Goal: Find specific page/section: Find specific page/section

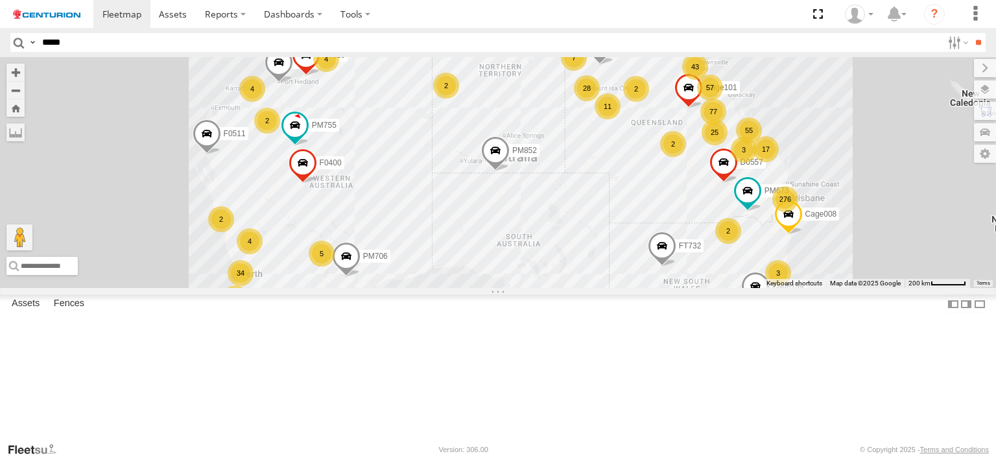
type input "*****"
click at [971, 33] on input "**" at bounding box center [978, 42] width 15 height 19
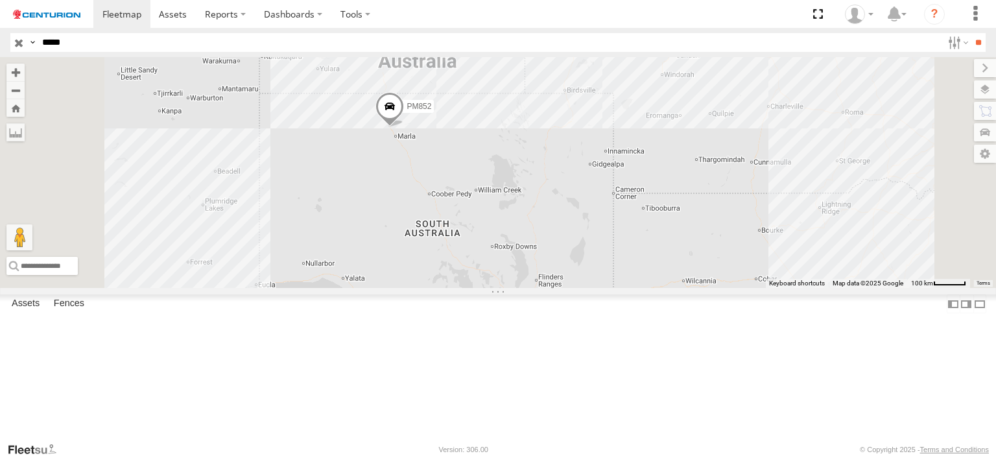
drag, startPoint x: 543, startPoint y: 367, endPoint x: 522, endPoint y: 199, distance: 168.7
click at [522, 199] on div "PM852" at bounding box center [498, 172] width 996 height 231
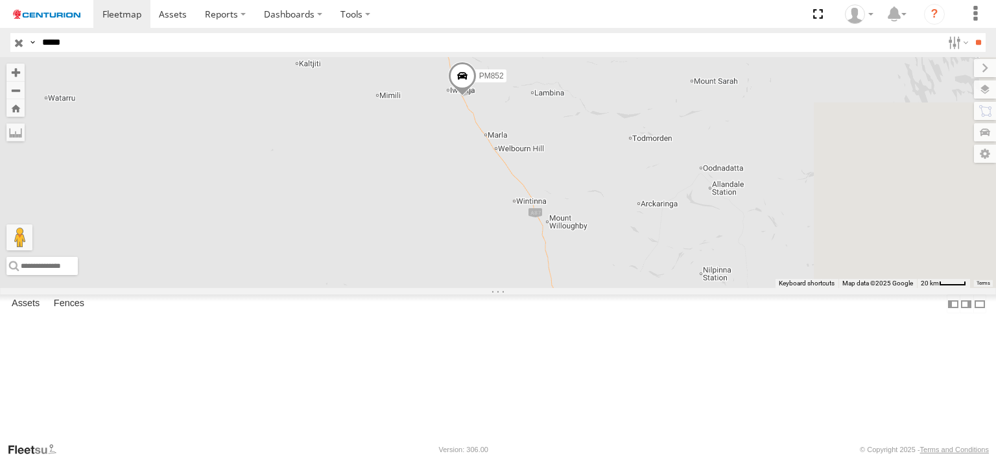
drag, startPoint x: 721, startPoint y: 121, endPoint x: 610, endPoint y: 231, distance: 156.0
click at [610, 230] on div "PM852" at bounding box center [498, 172] width 996 height 231
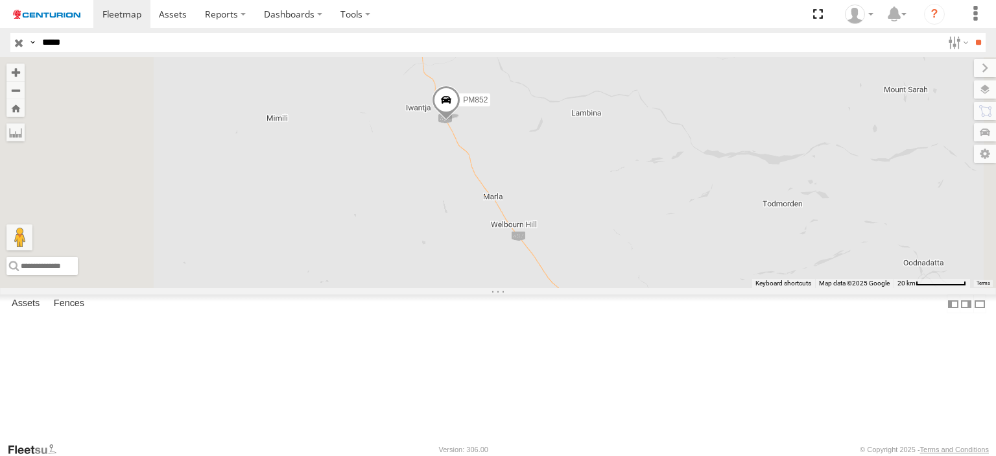
drag, startPoint x: 577, startPoint y: 155, endPoint x: 575, endPoint y: 228, distance: 72.7
click at [575, 227] on div "PM852" at bounding box center [498, 172] width 996 height 231
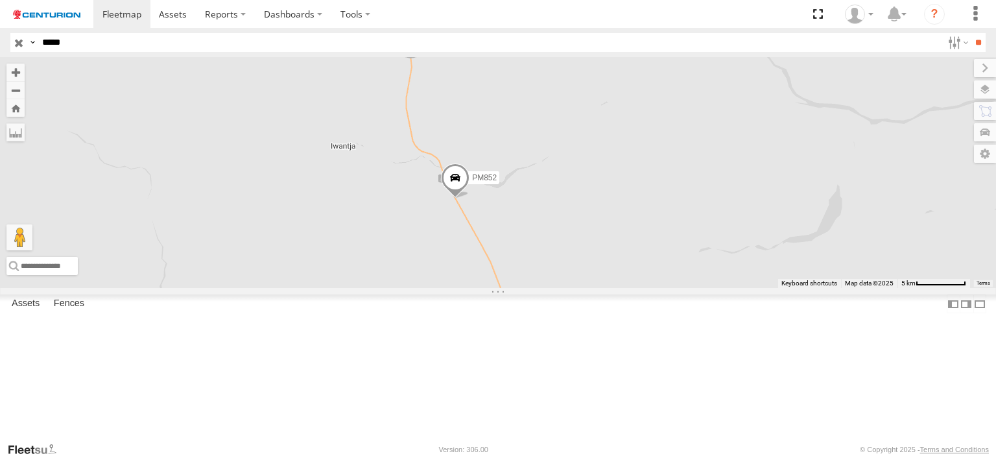
drag, startPoint x: 819, startPoint y: 197, endPoint x: 561, endPoint y: 276, distance: 269.4
click at [561, 276] on div "PM852" at bounding box center [498, 172] width 996 height 231
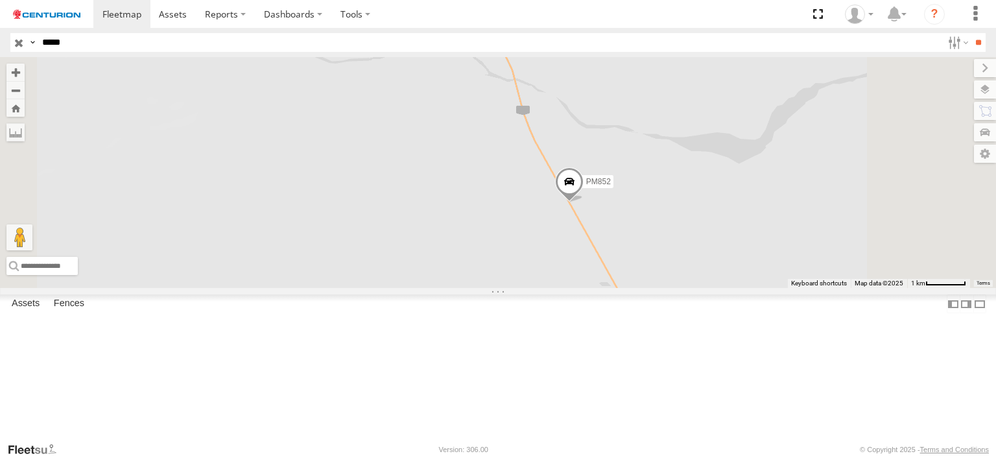
click at [584, 202] on span at bounding box center [569, 184] width 29 height 35
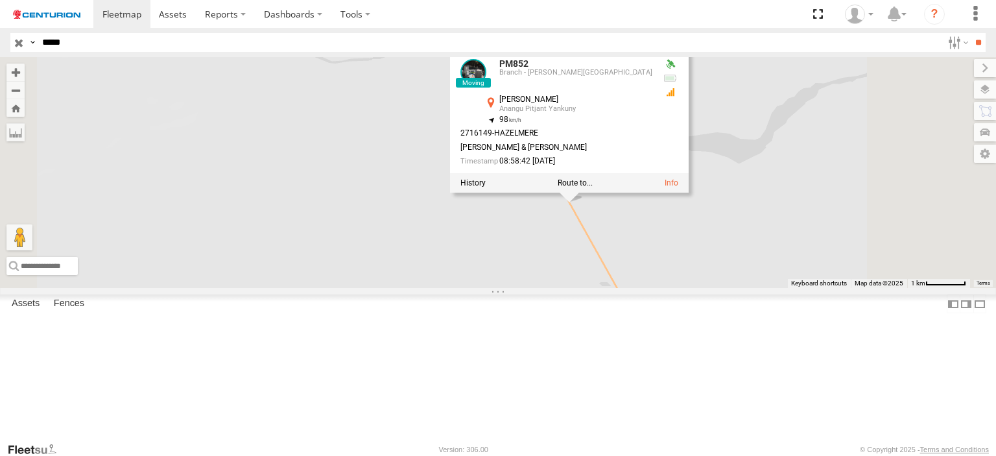
click at [689, 193] on div at bounding box center [569, 182] width 239 height 19
click at [679, 187] on link at bounding box center [672, 182] width 14 height 9
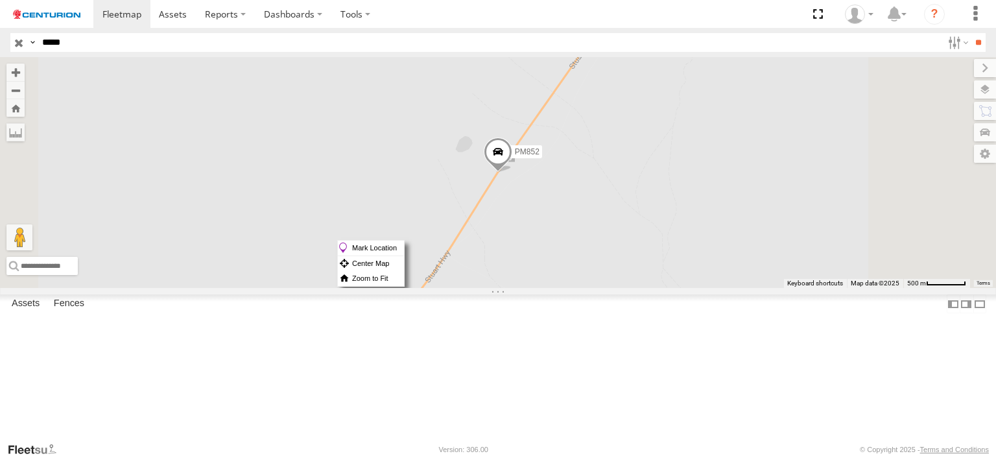
click at [513, 173] on span at bounding box center [498, 155] width 29 height 35
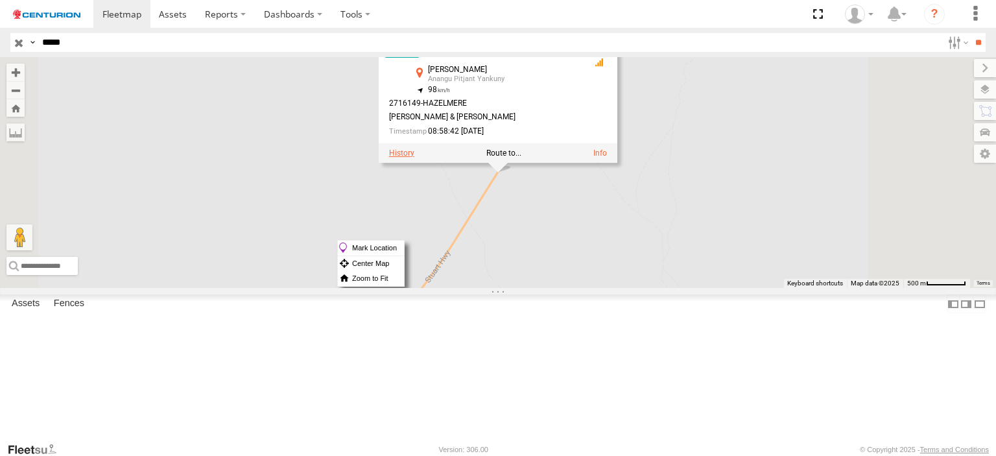
click at [415, 158] on label at bounding box center [401, 153] width 25 height 9
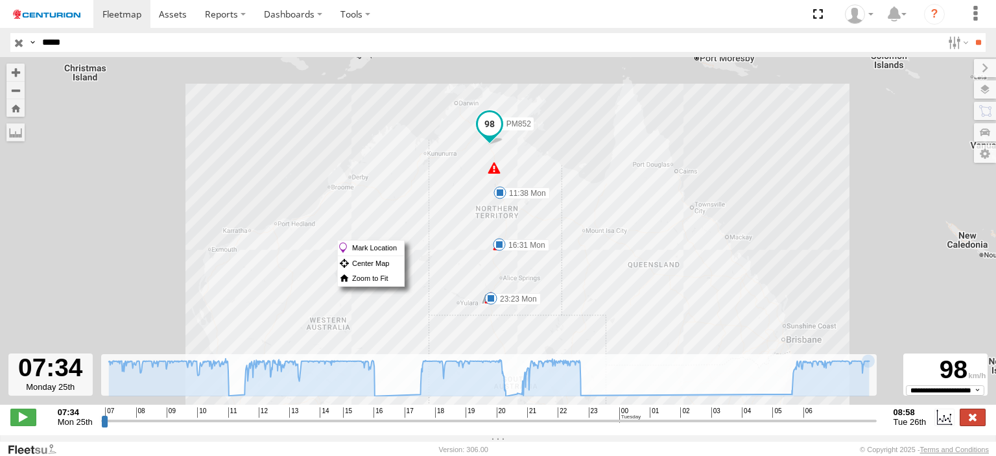
click at [965, 421] on label at bounding box center [973, 417] width 26 height 17
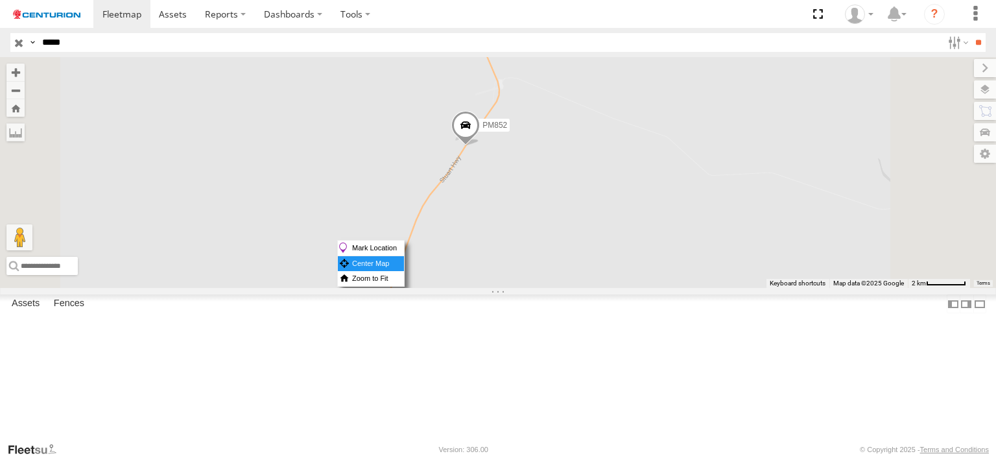
click at [404, 264] on label "Center Map" at bounding box center [371, 263] width 66 height 15
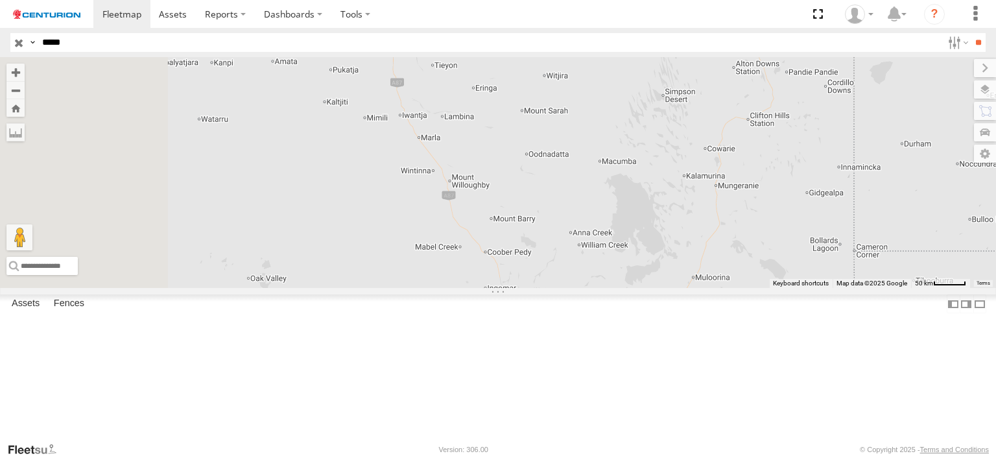
drag, startPoint x: 520, startPoint y: 360, endPoint x: 544, endPoint y: 220, distance: 142.2
click at [544, 220] on div "PM852" at bounding box center [498, 172] width 996 height 231
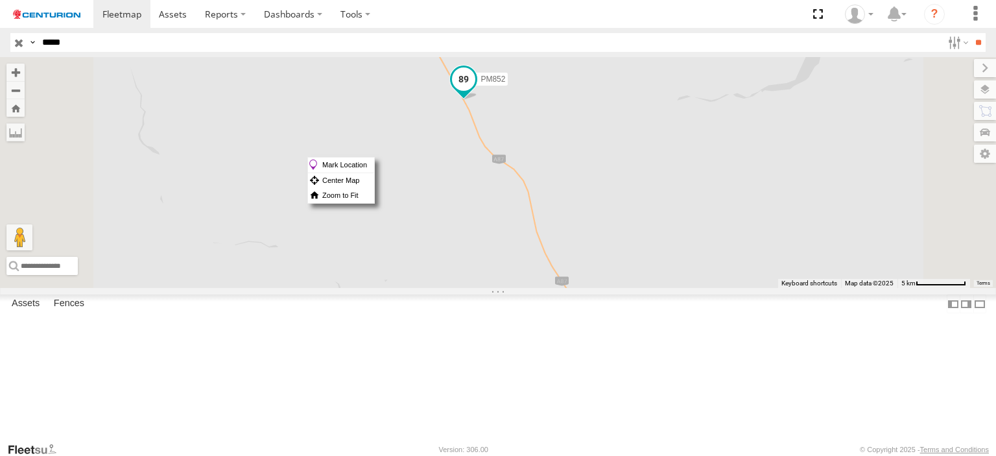
drag, startPoint x: 632, startPoint y: 157, endPoint x: 625, endPoint y: 163, distance: 8.7
click at [476, 91] on span at bounding box center [463, 78] width 23 height 23
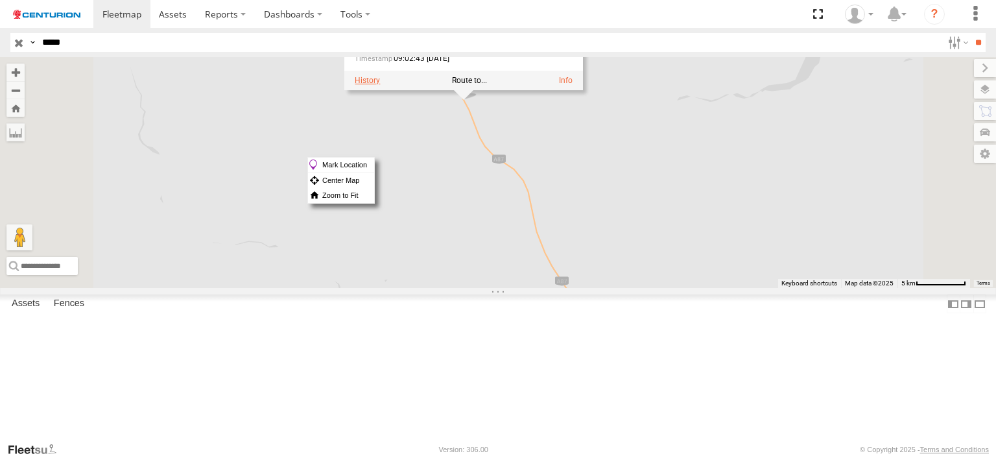
click at [380, 85] on label at bounding box center [367, 80] width 25 height 9
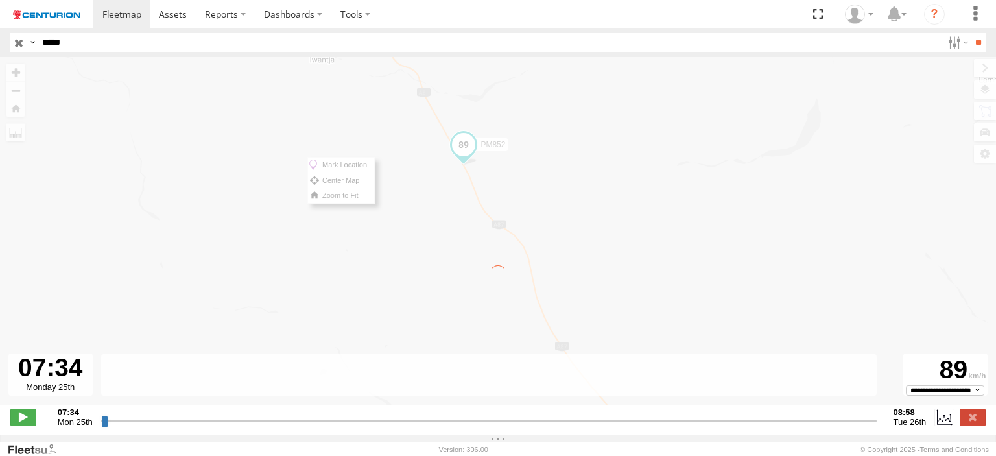
type input "**********"
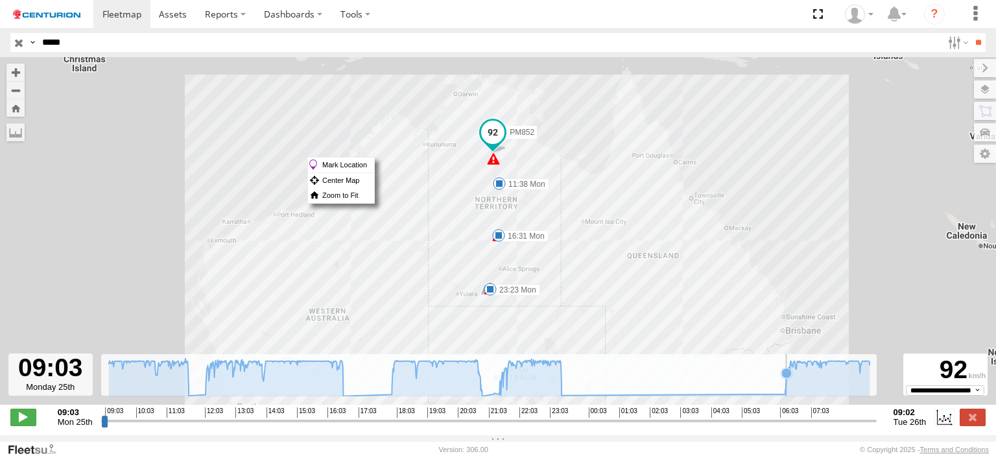
click at [786, 392] on icon at bounding box center [490, 378] width 775 height 38
click at [869, 381] on icon at bounding box center [490, 378] width 762 height 38
click at [851, 381] on icon at bounding box center [490, 378] width 762 height 38
click at [820, 383] on icon at bounding box center [490, 378] width 762 height 38
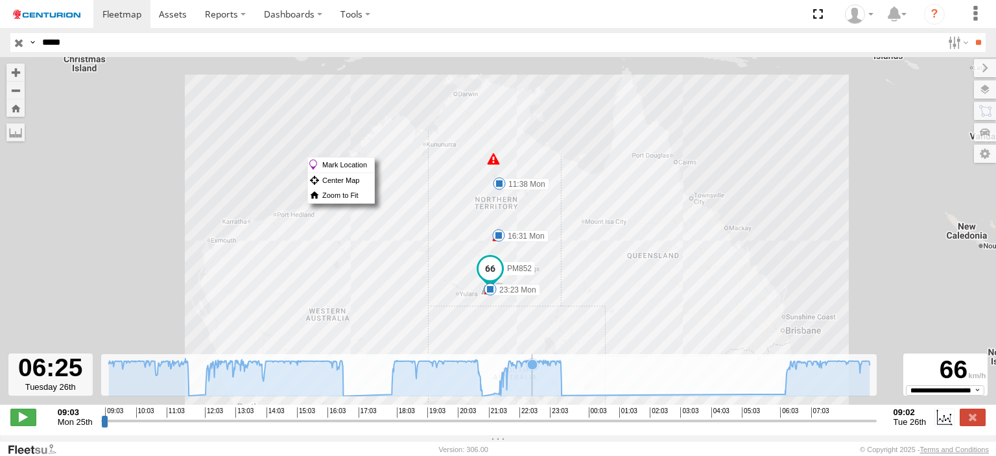
click at [532, 370] on icon at bounding box center [532, 364] width 10 height 10
click at [800, 365] on icon at bounding box center [800, 361] width 10 height 10
click at [868, 365] on icon at bounding box center [868, 361] width 10 height 10
click at [788, 368] on icon at bounding box center [490, 378] width 775 height 38
click at [869, 364] on icon at bounding box center [868, 361] width 10 height 10
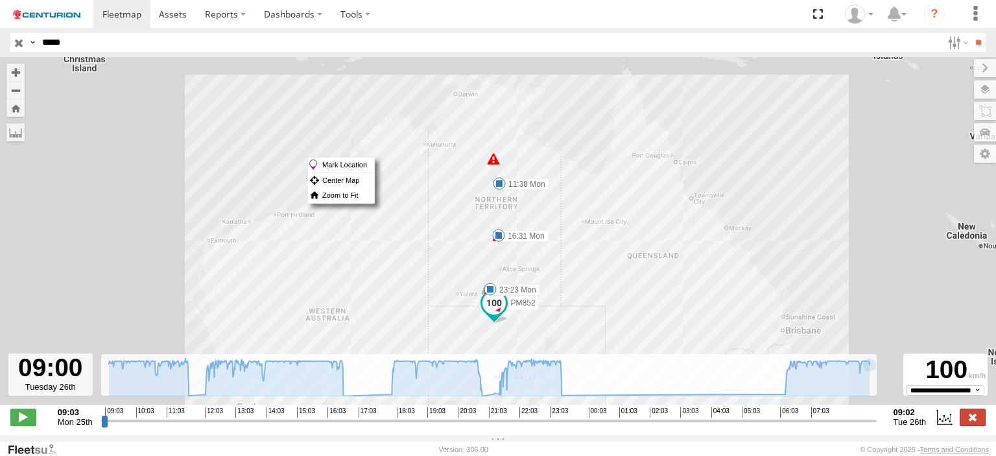
click at [971, 423] on label at bounding box center [973, 417] width 26 height 17
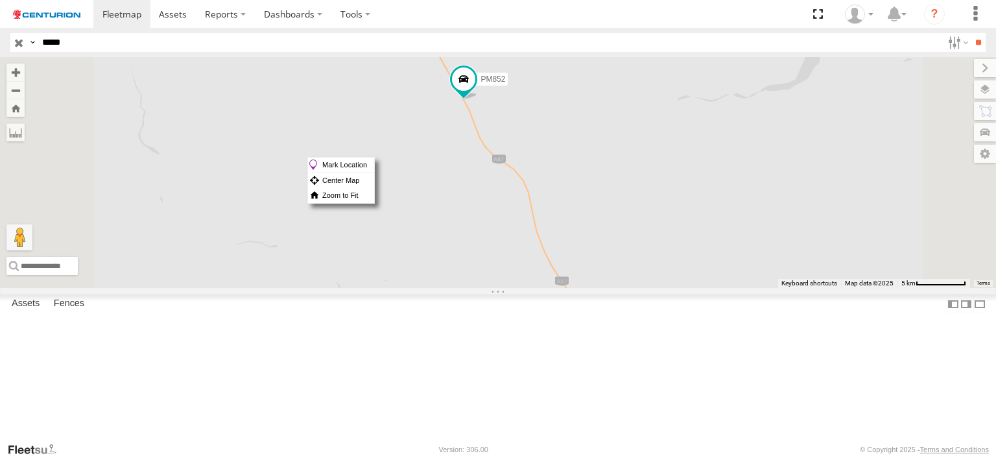
click at [18, 43] on input "button" at bounding box center [18, 42] width 17 height 19
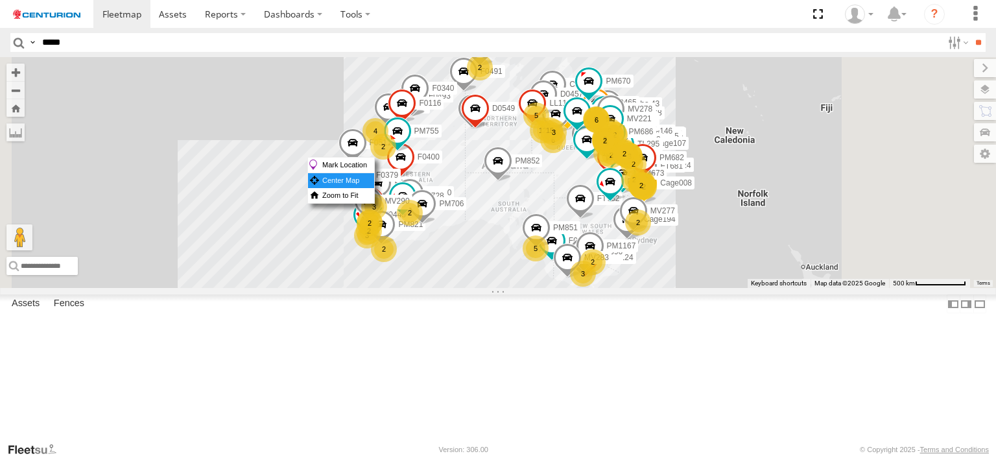
click at [374, 178] on label "Center Map" at bounding box center [341, 180] width 66 height 15
